Goal: Information Seeking & Learning: Learn about a topic

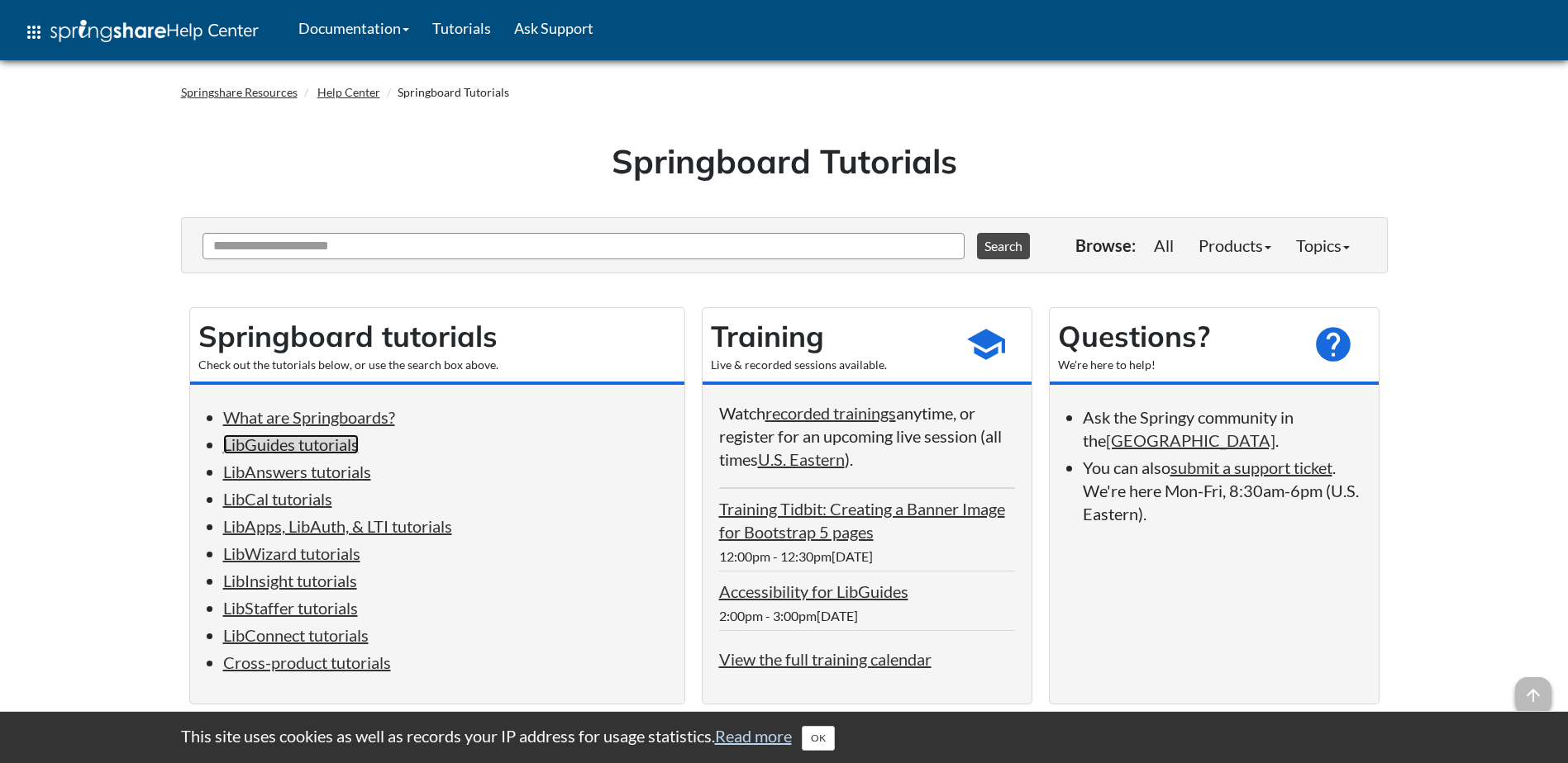
click at [324, 442] on link "LibGuides tutorials" at bounding box center [290, 444] width 136 height 20
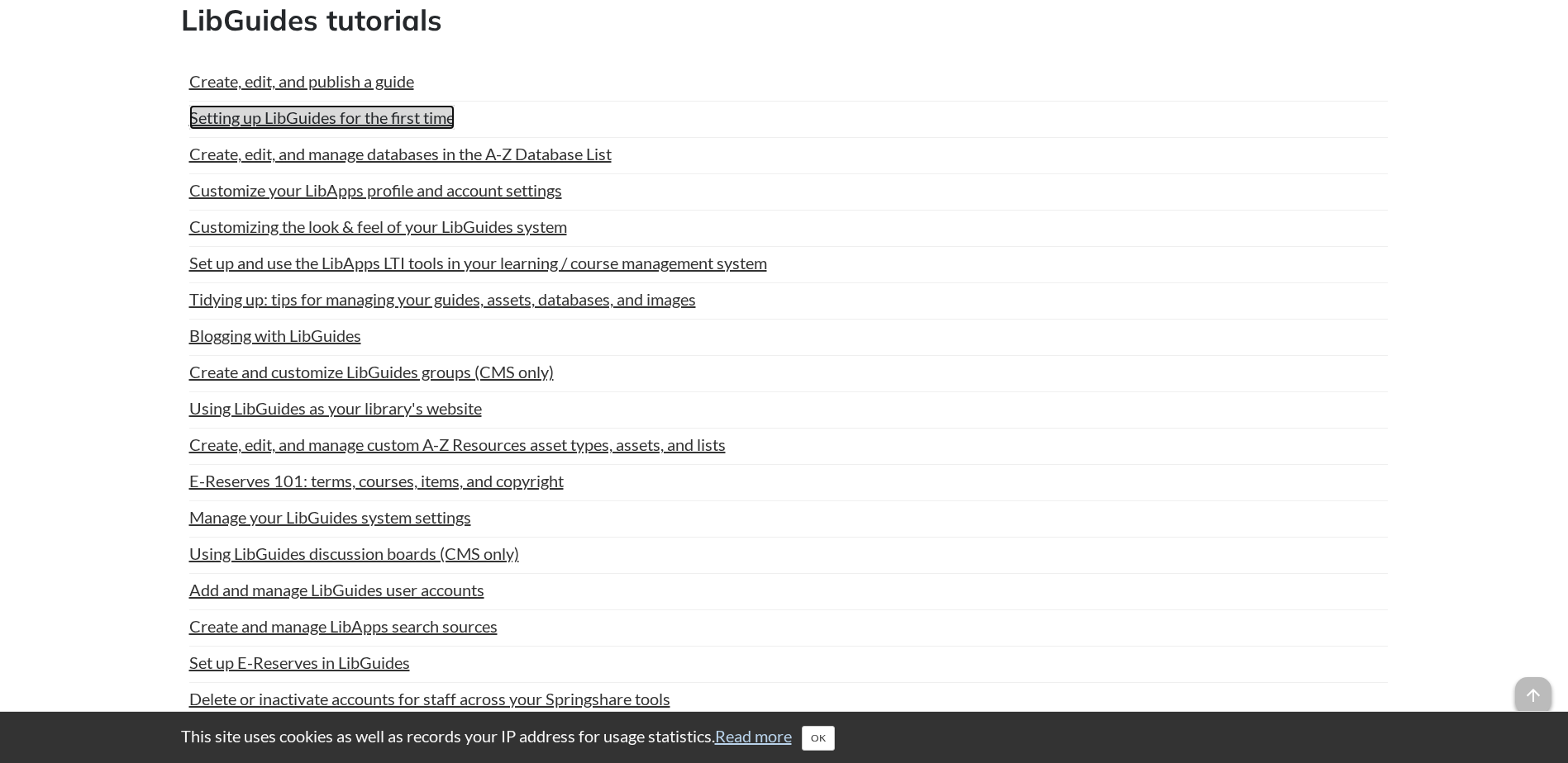
click at [360, 117] on link "Setting up LibGuides for the first time" at bounding box center [322, 117] width 265 height 25
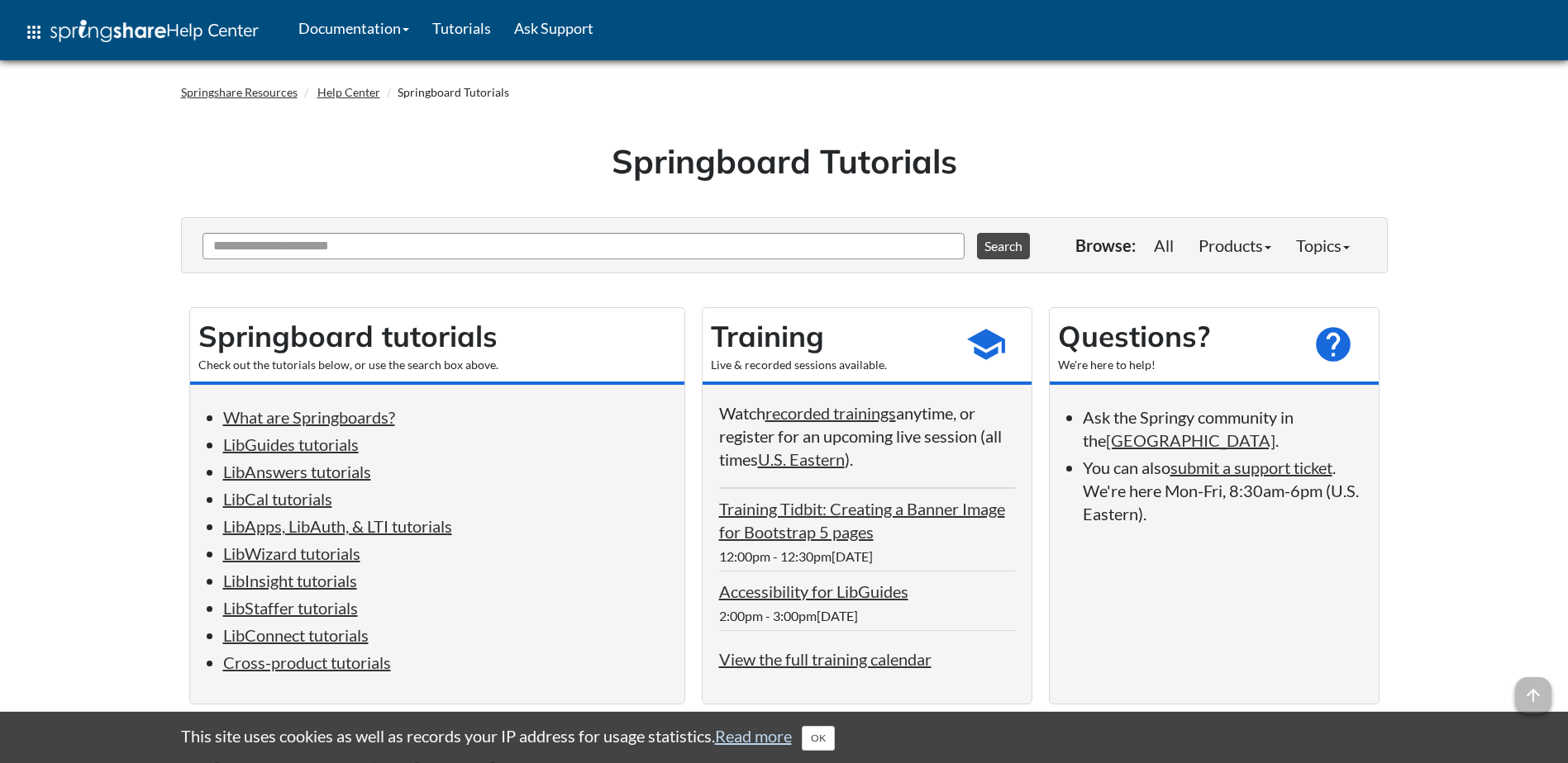
scroll to position [981, 0]
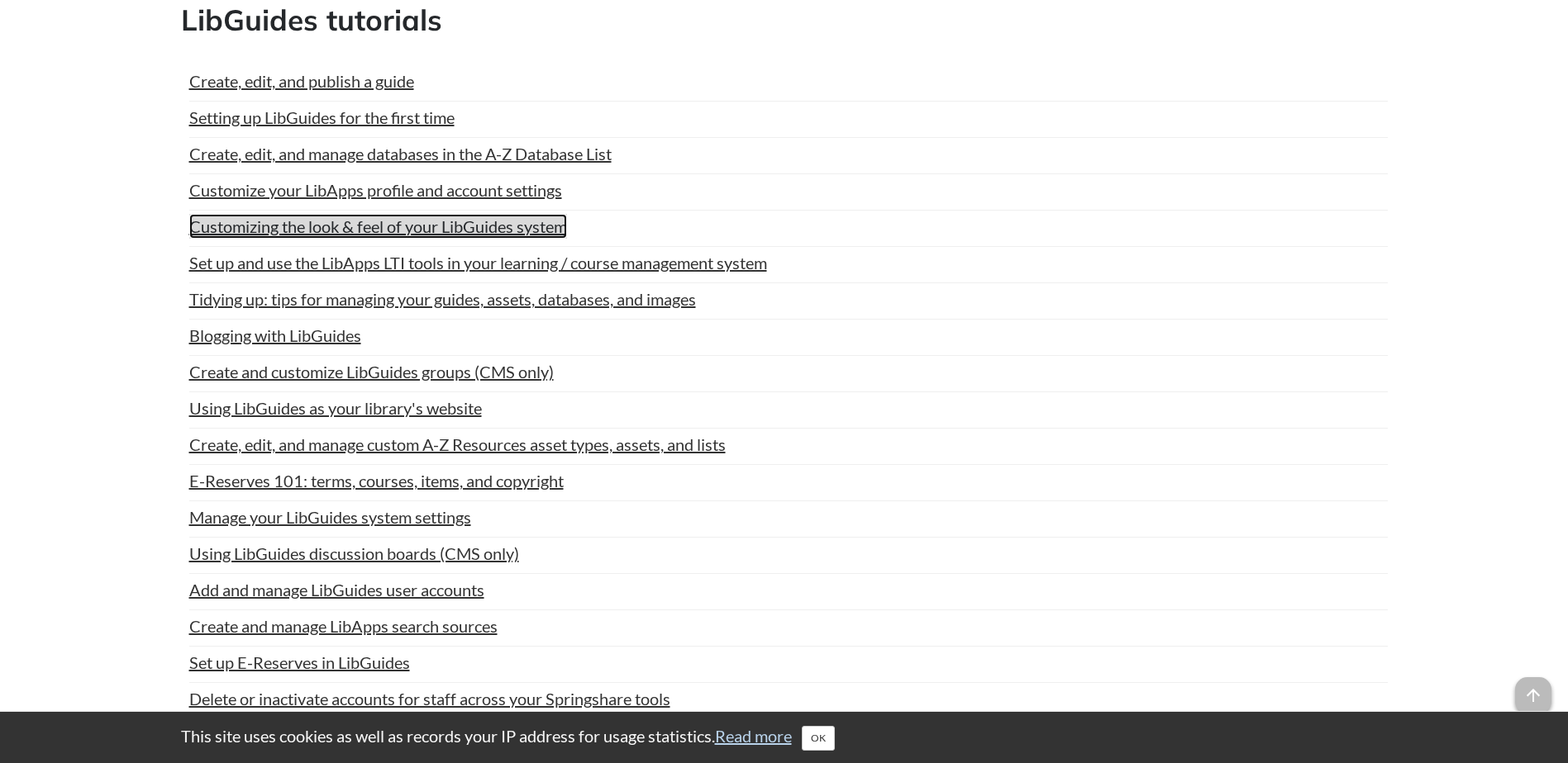
click at [438, 228] on link "Customizing the look & feel of your LibGuides system" at bounding box center [378, 226] width 378 height 25
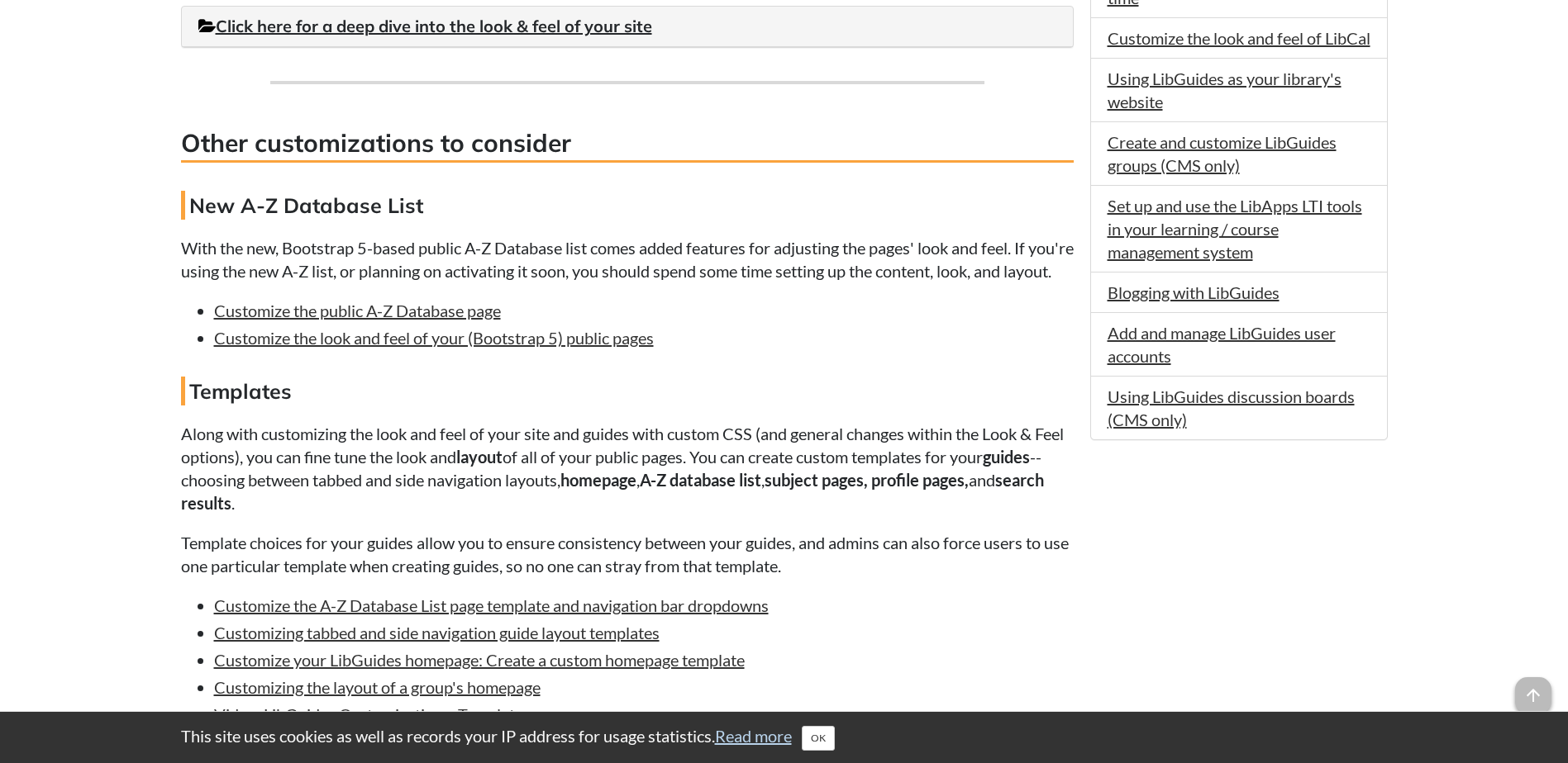
scroll to position [1157, 0]
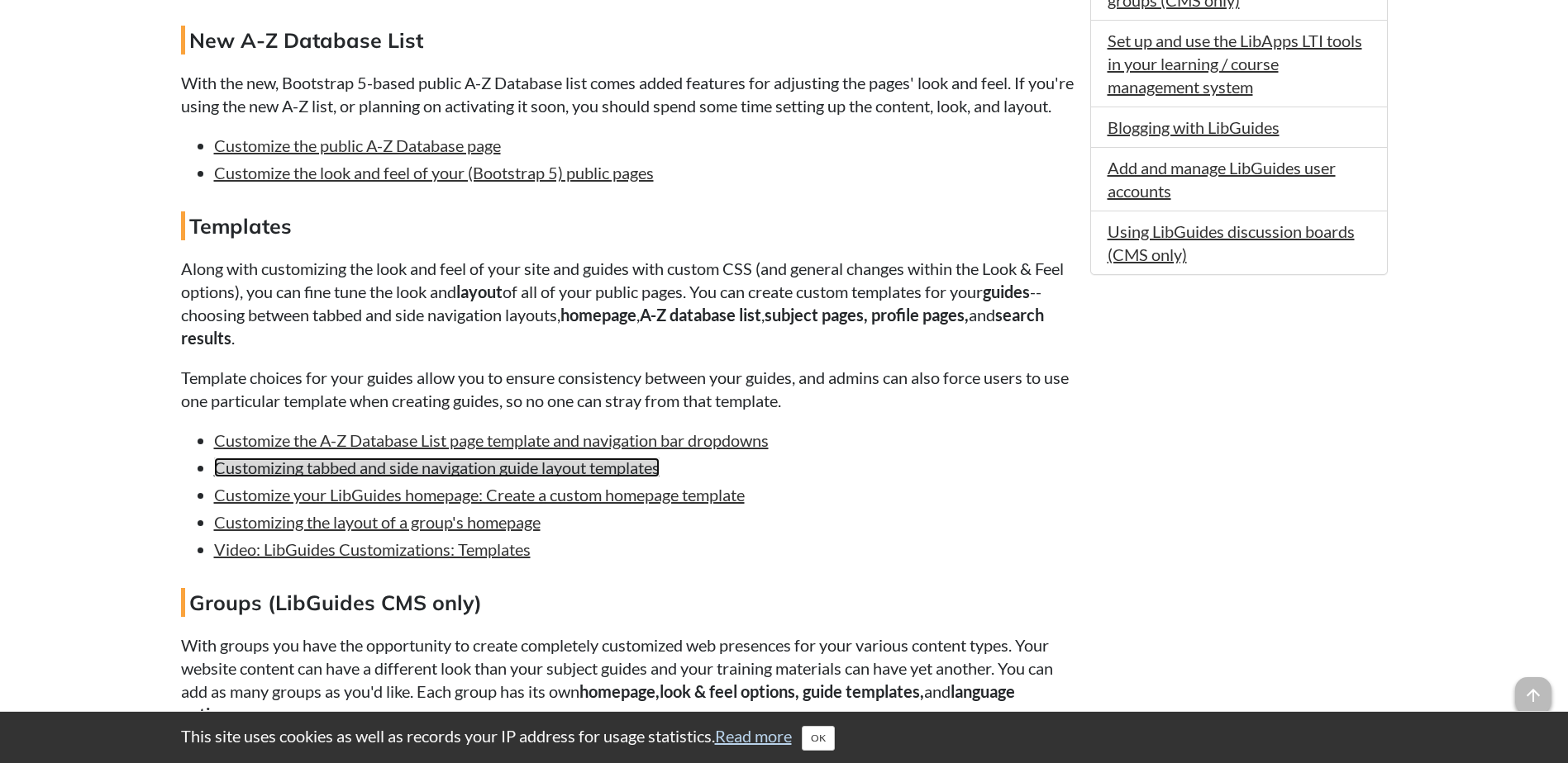
click at [564, 478] on link "Customizing tabbed and side navigation guide layout templates" at bounding box center [437, 467] width 445 height 20
